Goal: Task Accomplishment & Management: Complete application form

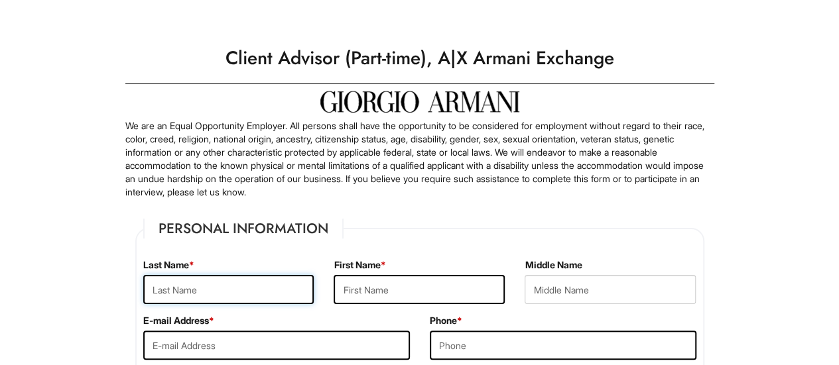
click at [204, 302] on input "text" at bounding box center [228, 289] width 171 height 29
type input "[PERSON_NAME]"
click at [402, 290] on input "text" at bounding box center [418, 289] width 171 height 29
type input "[PERSON_NAME]"
drag, startPoint x: 276, startPoint y: 331, endPoint x: 274, endPoint y: 340, distance: 9.4
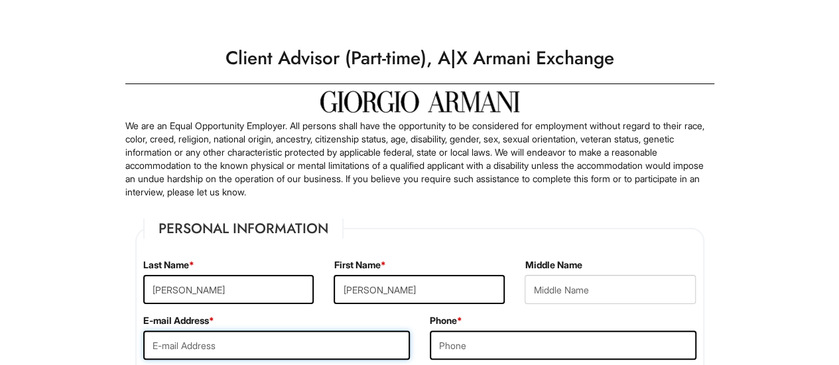
click at [274, 340] on input "email" at bounding box center [276, 345] width 266 height 29
type input "[EMAIL_ADDRESS][DOMAIN_NAME]"
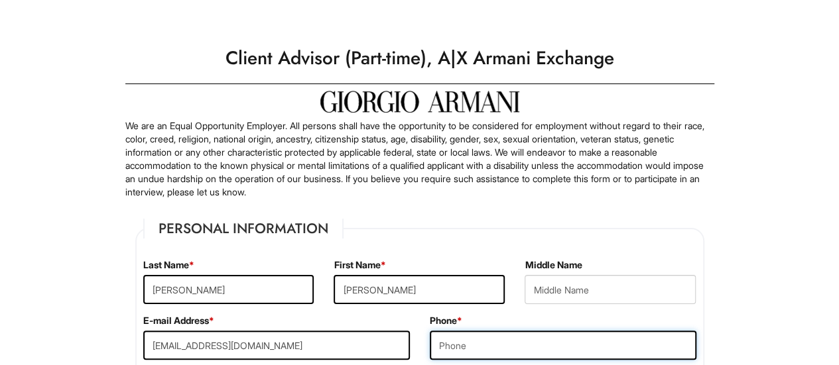
click at [498, 337] on input "tel" at bounding box center [563, 345] width 266 height 29
type input "5512749985"
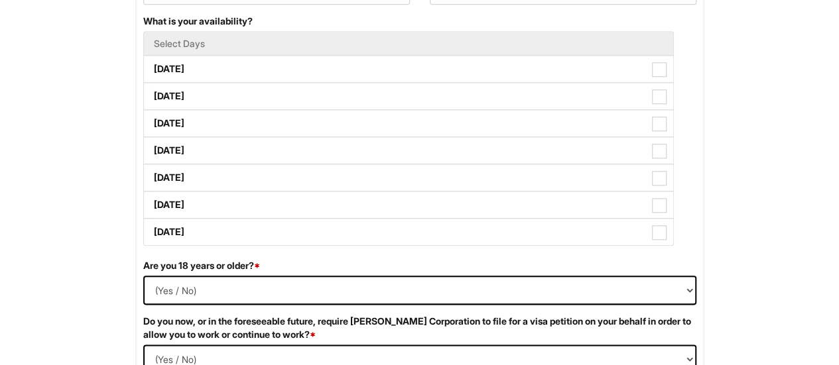
scroll to position [320, 0]
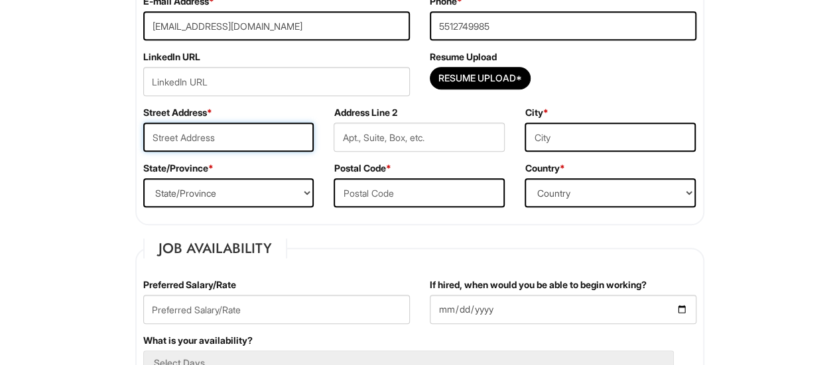
click at [276, 128] on input "text" at bounding box center [228, 137] width 171 height 29
type input "[STREET_ADDRESS]"
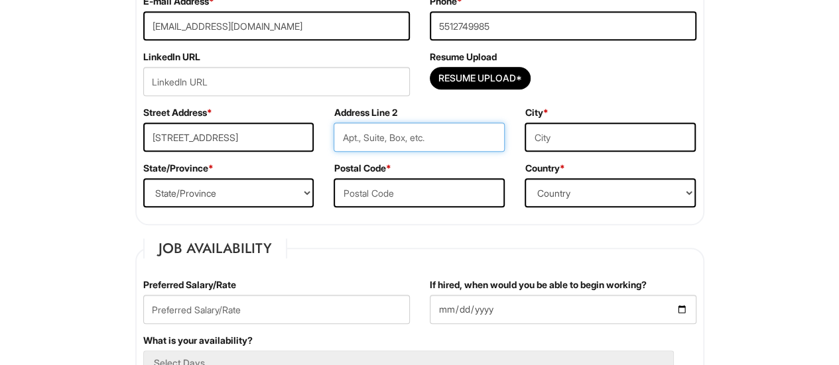
click at [356, 130] on input "text" at bounding box center [418, 137] width 171 height 29
type input "Aprt2"
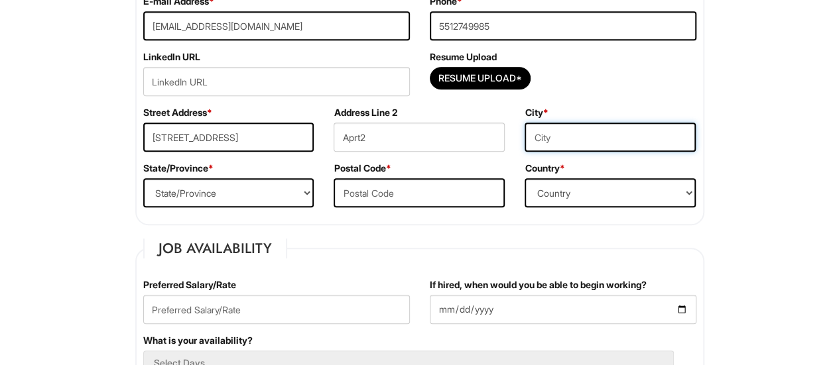
click at [590, 137] on input "text" at bounding box center [609, 137] width 171 height 29
type input "kearny"
click at [202, 183] on select "State/Province [US_STATE] [US_STATE] [US_STATE] [US_STATE] [US_STATE] [US_STATE…" at bounding box center [228, 192] width 171 height 29
select select "NJ"
click at [143, 178] on select "State/Province [US_STATE] [US_STATE] [US_STATE] [US_STATE] [US_STATE] [US_STATE…" at bounding box center [228, 192] width 171 height 29
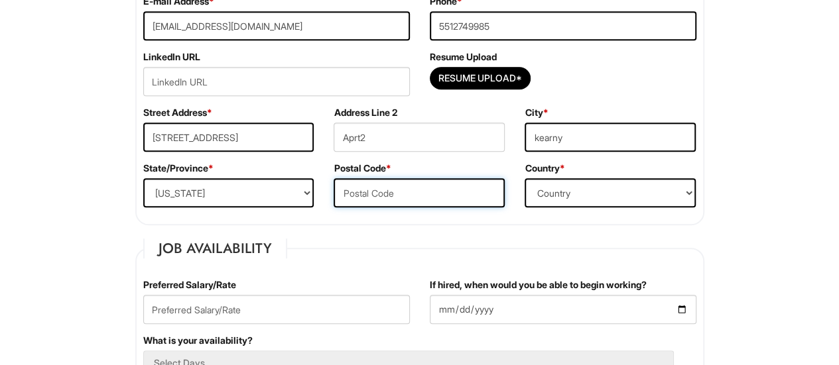
click at [426, 194] on input "text" at bounding box center [418, 192] width 171 height 29
type input "07032"
click at [563, 185] on select "Country [GEOGRAPHIC_DATA] [GEOGRAPHIC_DATA] [GEOGRAPHIC_DATA] [US_STATE] [GEOGR…" at bounding box center [609, 192] width 171 height 29
